Goal: Obtain resource: Download file/media

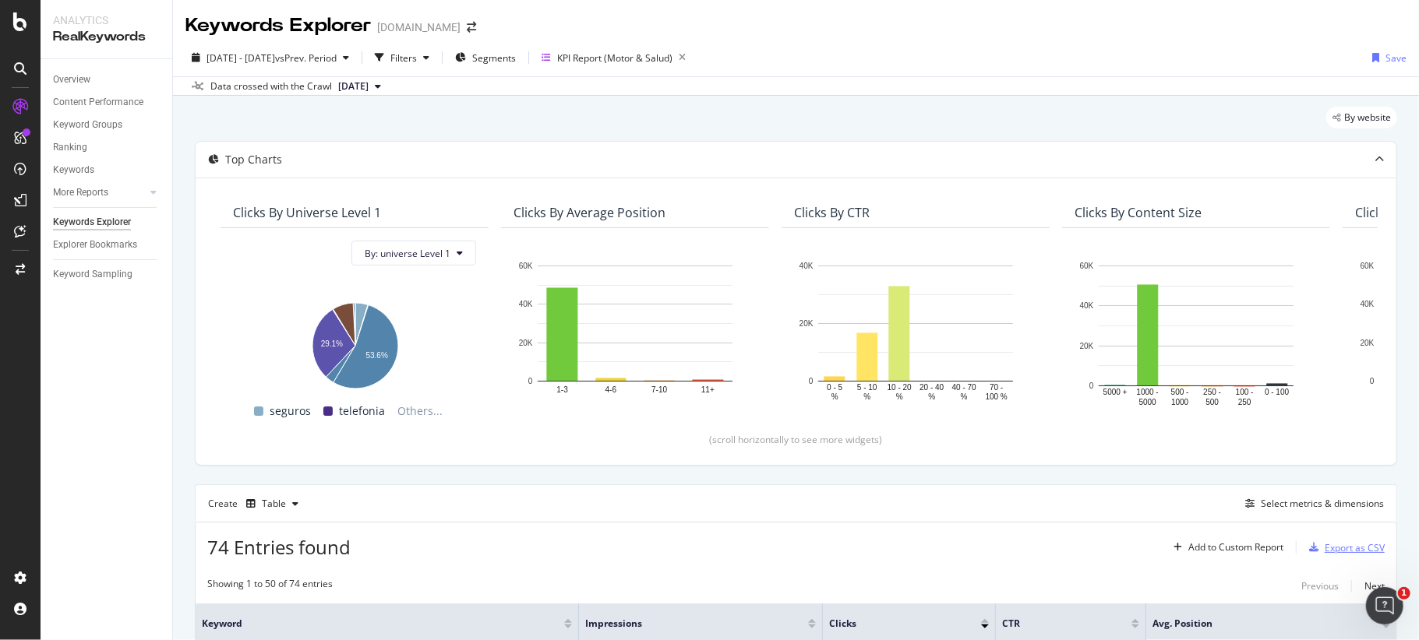
click at [1324, 547] on div "Export as CSV" at bounding box center [1354, 547] width 60 height 13
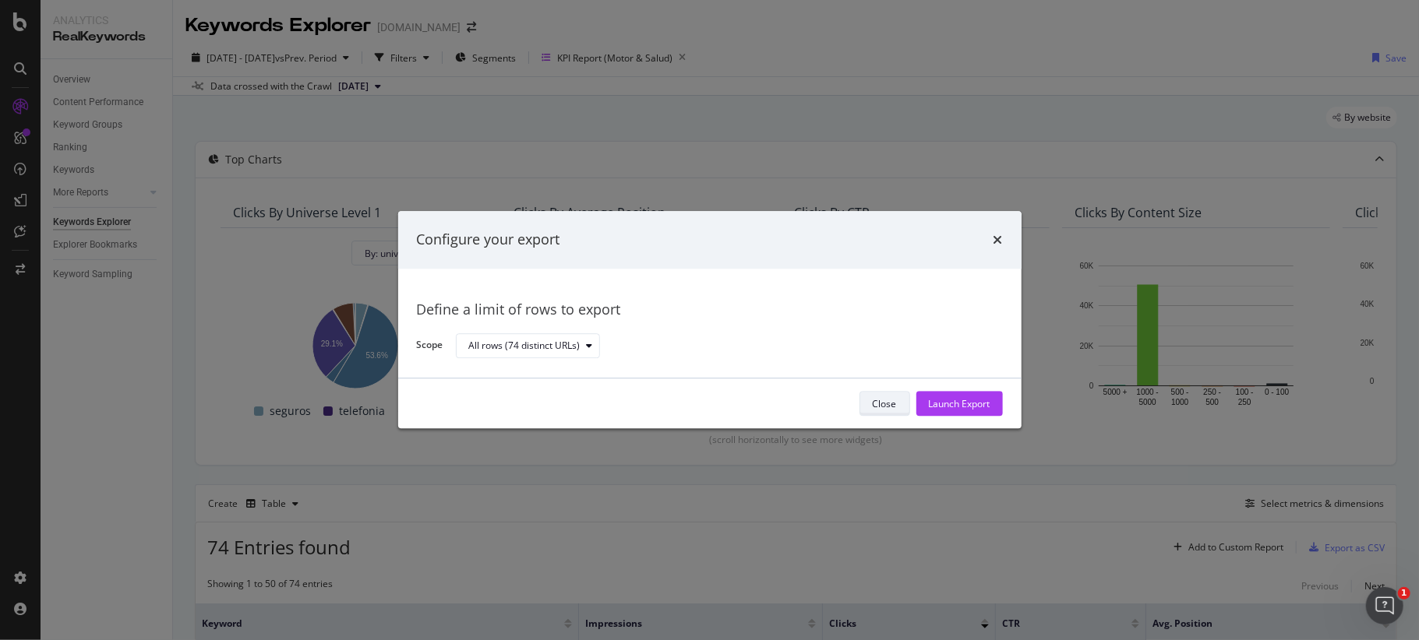
click at [865, 405] on button "Close" at bounding box center [884, 404] width 51 height 25
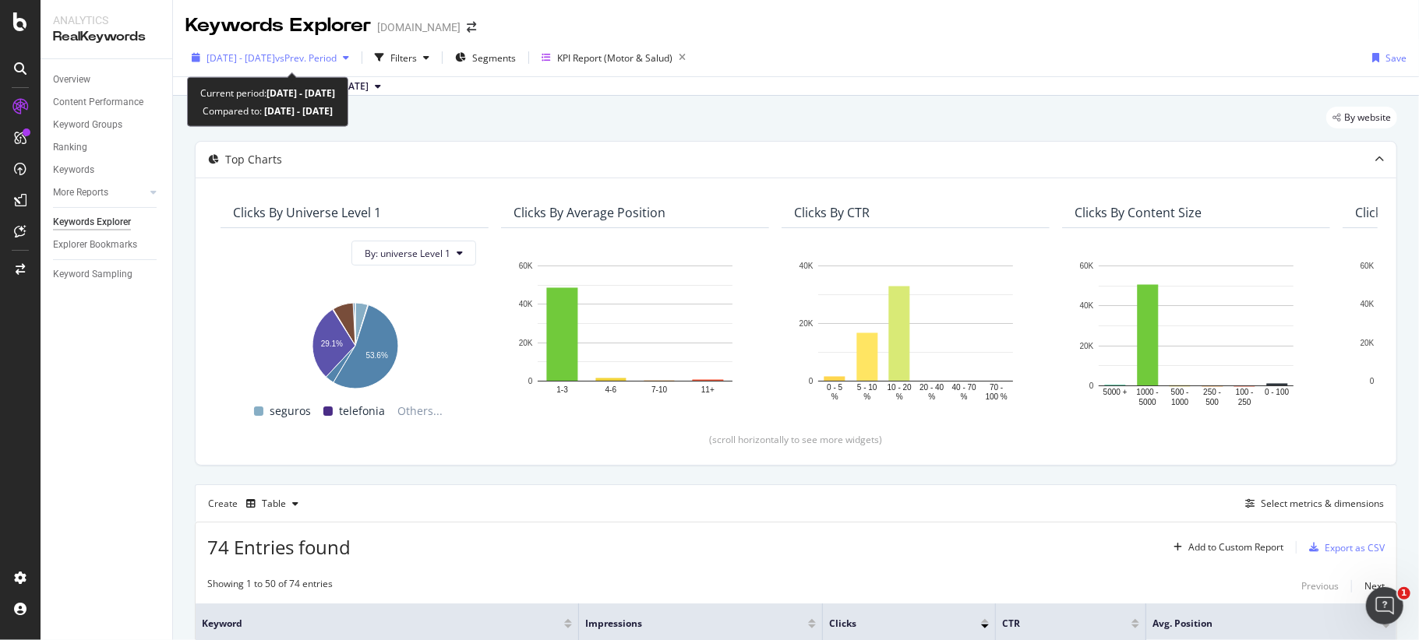
click at [337, 57] on span "vs Prev. Period" at bounding box center [306, 57] width 62 height 13
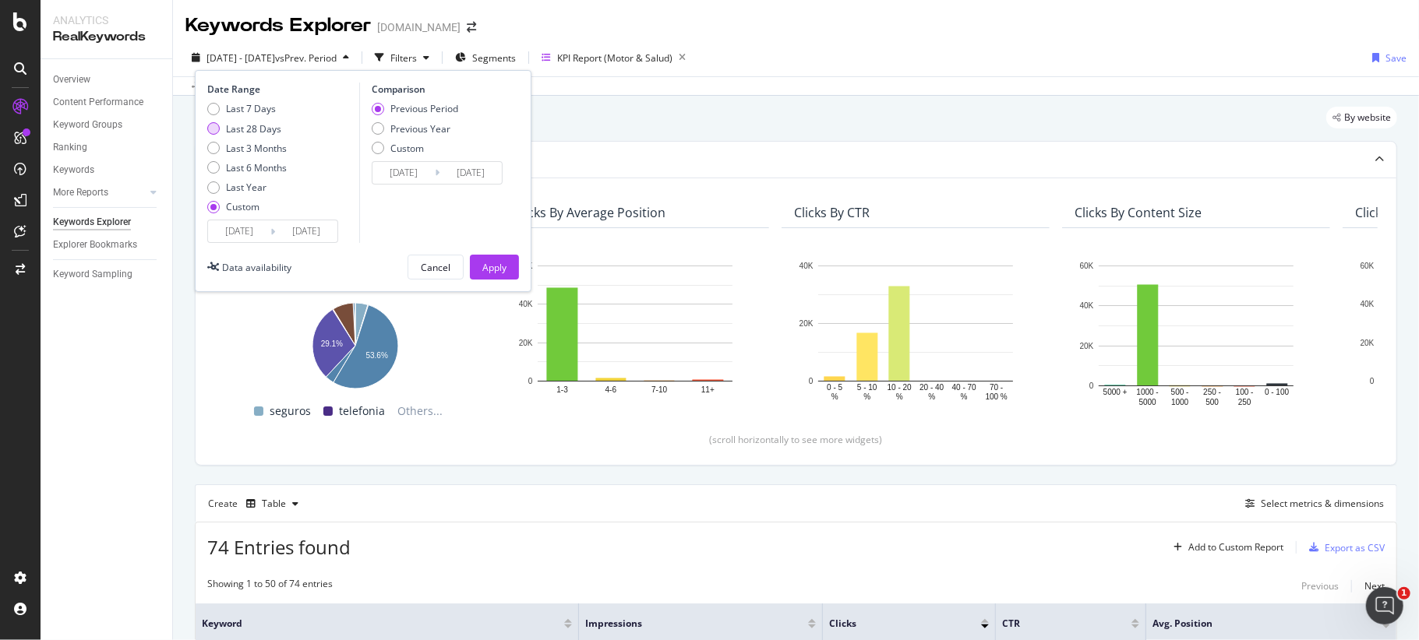
click at [254, 126] on div "Last 28 Days" at bounding box center [253, 128] width 55 height 13
type input "[DATE]"
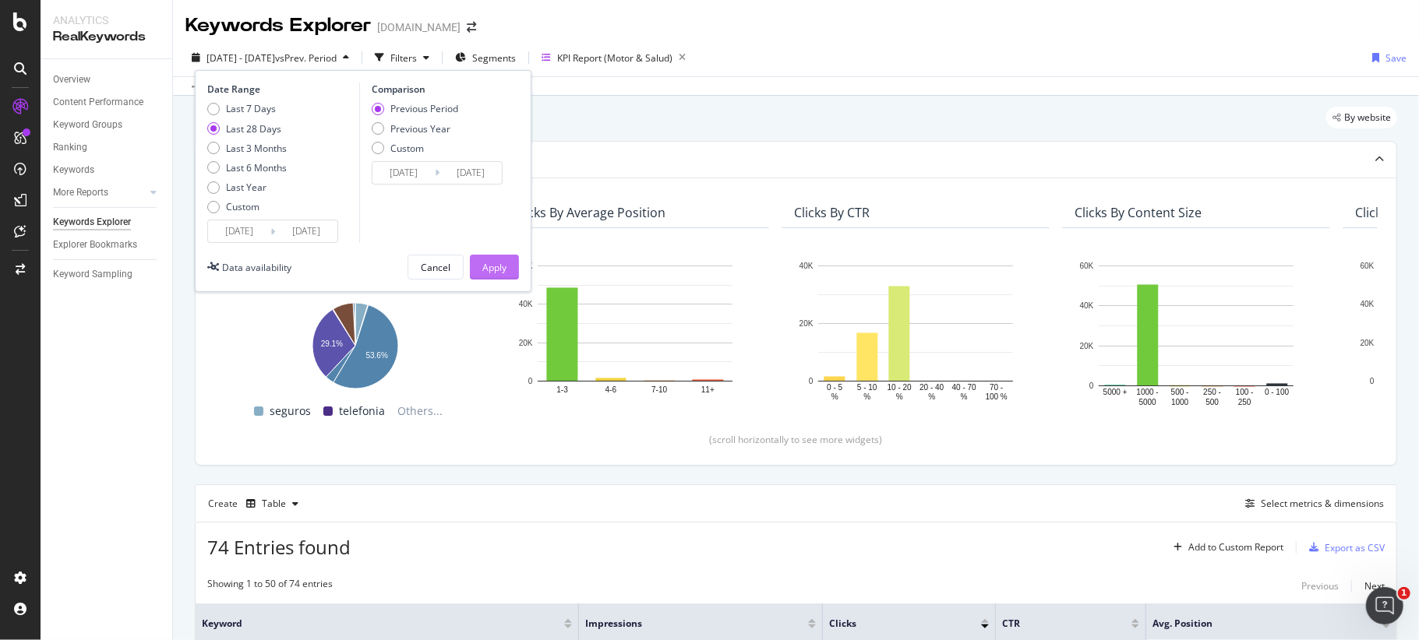
click at [502, 259] on div "Apply" at bounding box center [494, 267] width 24 height 23
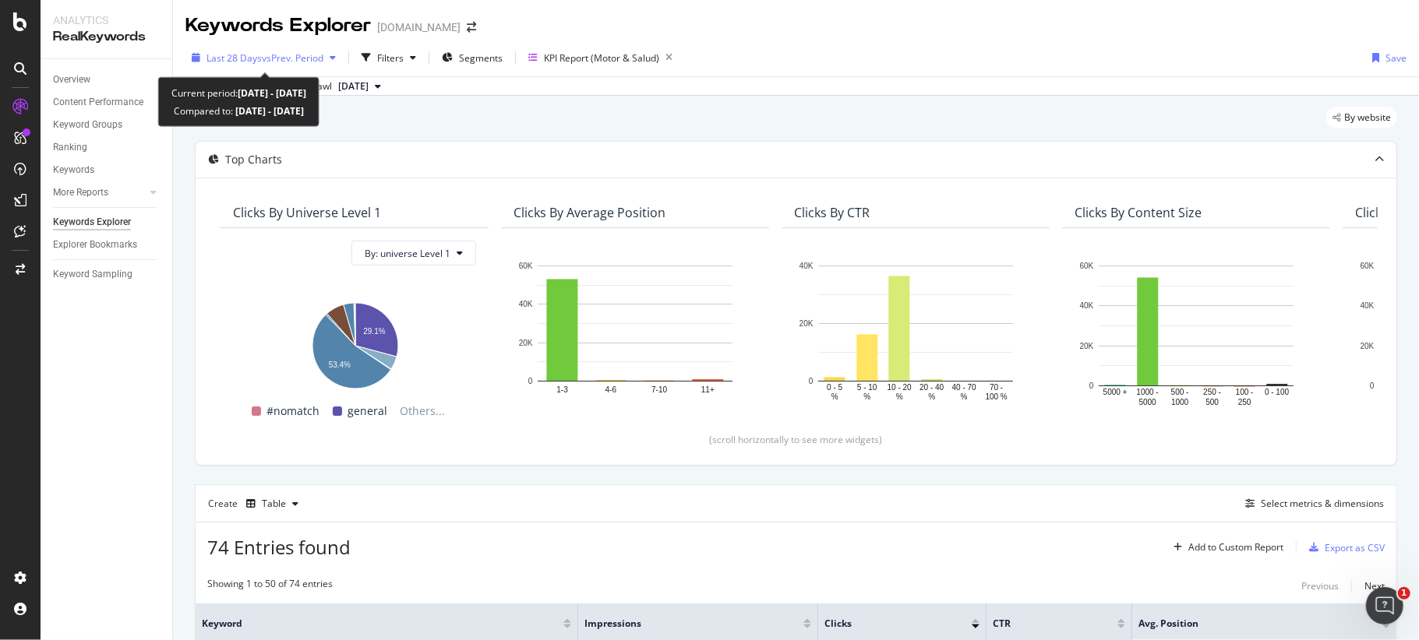
click at [297, 59] on span "vs Prev. Period" at bounding box center [293, 57] width 62 height 13
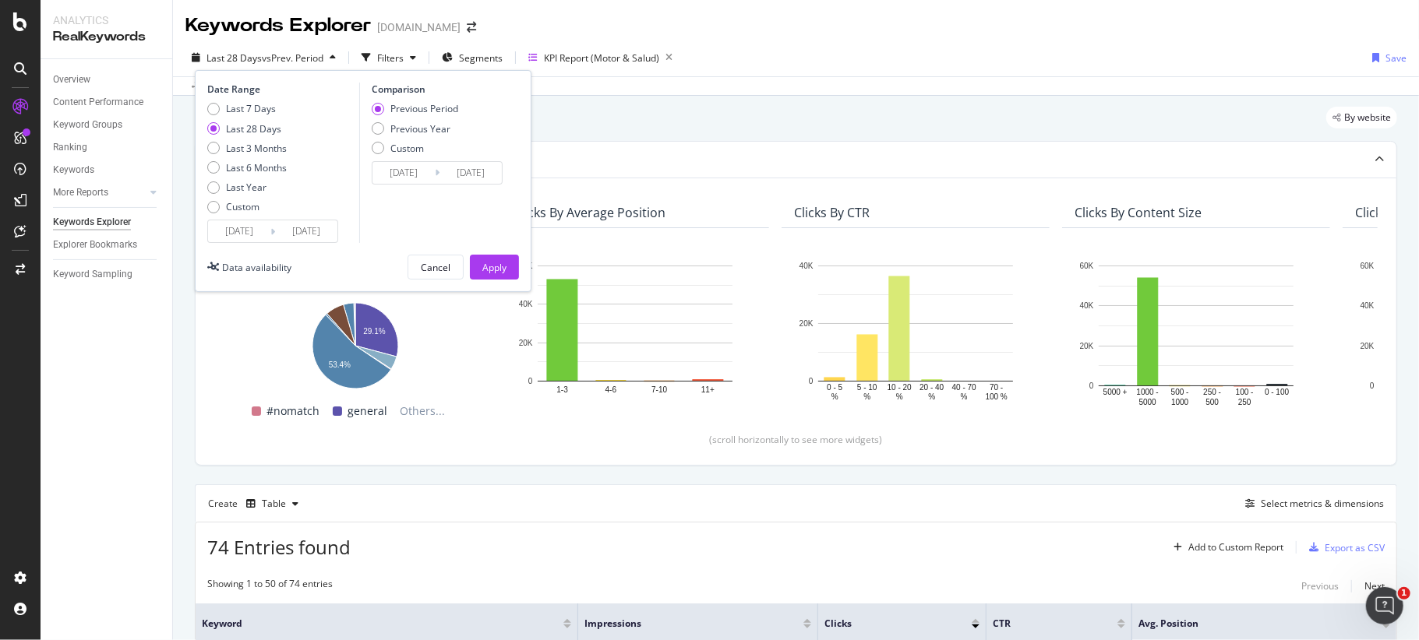
click at [297, 59] on span "vs Prev. Period" at bounding box center [293, 57] width 62 height 13
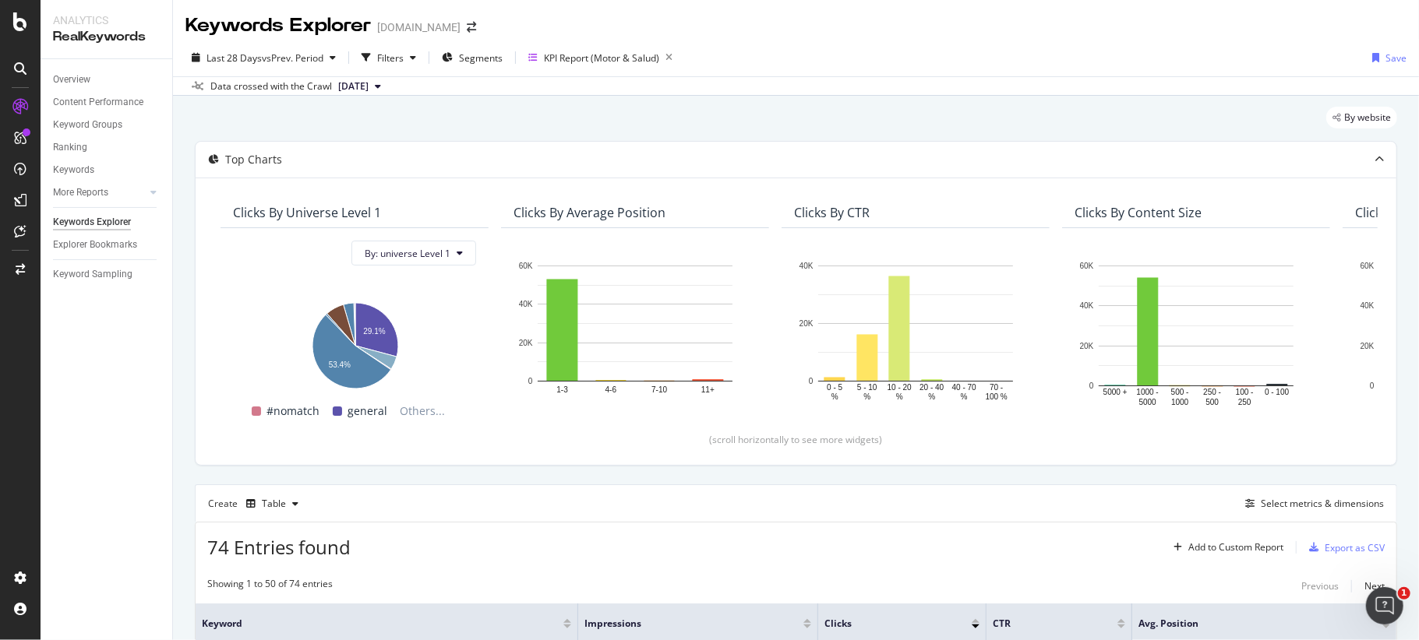
click at [578, 112] on div "By website" at bounding box center [796, 124] width 1202 height 34
click at [1329, 549] on div "Export as CSV" at bounding box center [1354, 547] width 60 height 13
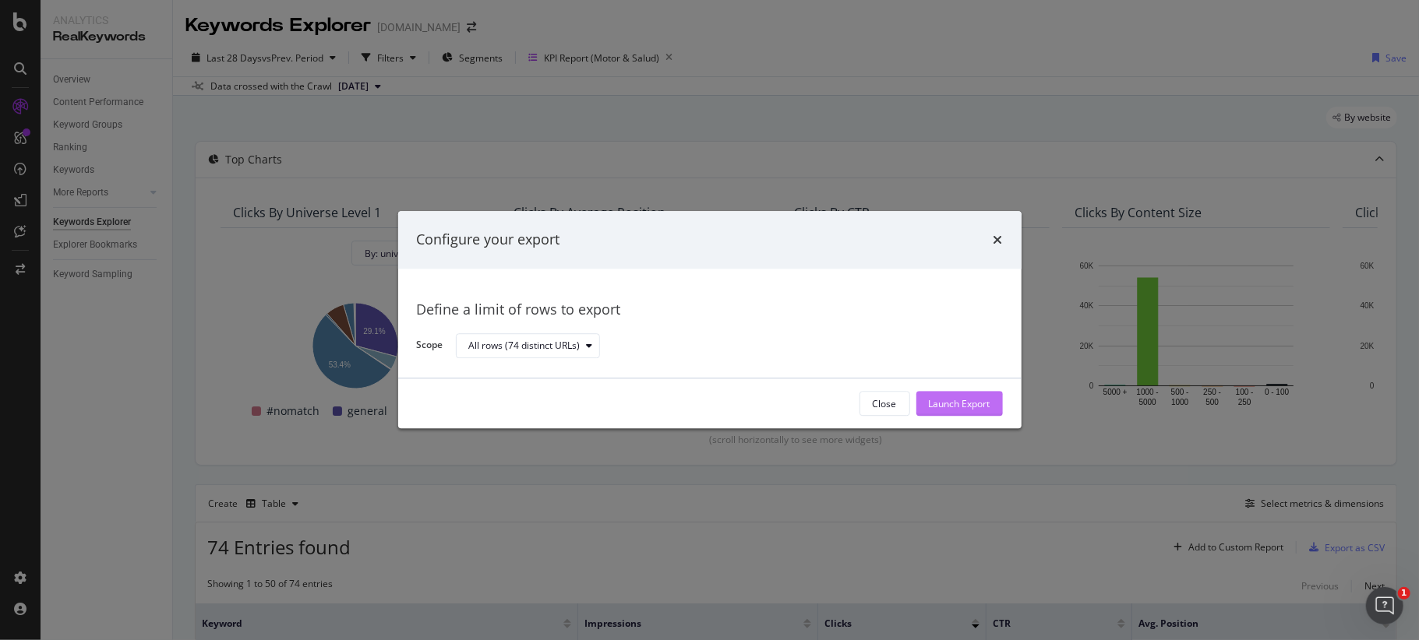
click at [938, 397] on div "Launch Export" at bounding box center [960, 403] width 62 height 13
